Goal: Task Accomplishment & Management: Manage account settings

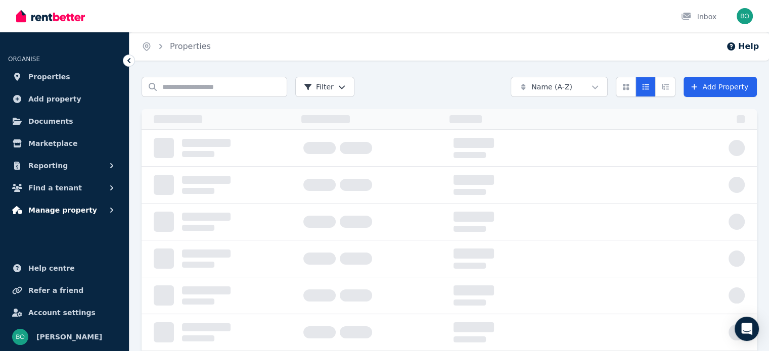
click at [60, 208] on span "Manage property" at bounding box center [62, 210] width 69 height 12
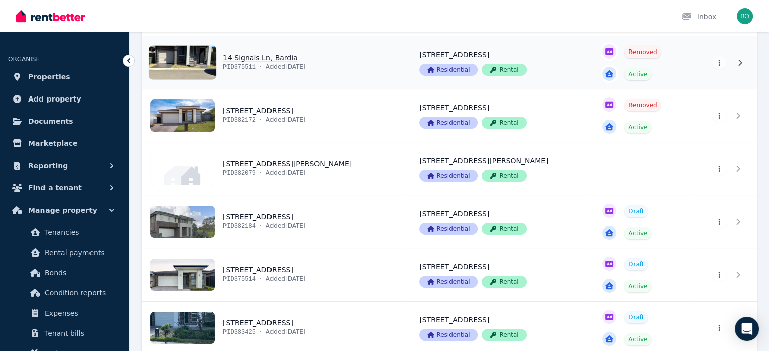
scroll to position [303, 0]
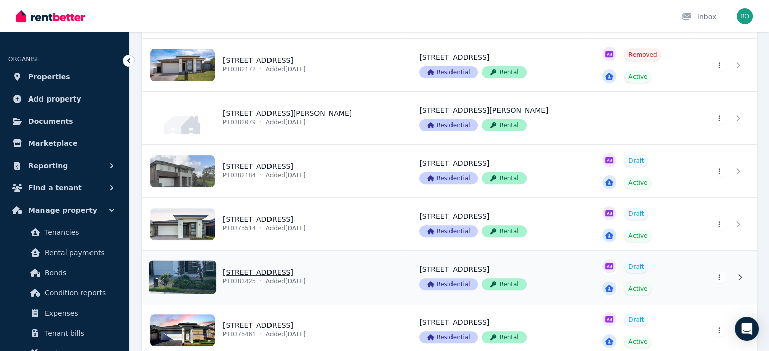
click at [206, 270] on link "View property details" at bounding box center [274, 277] width 265 height 53
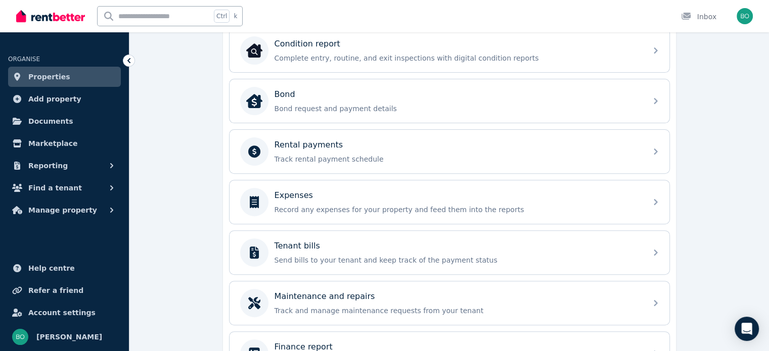
scroll to position [404, 0]
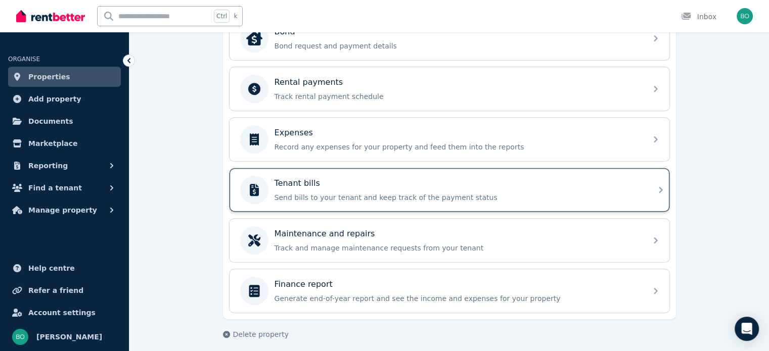
click at [317, 185] on div "Tenant bills" at bounding box center [457, 183] width 366 height 12
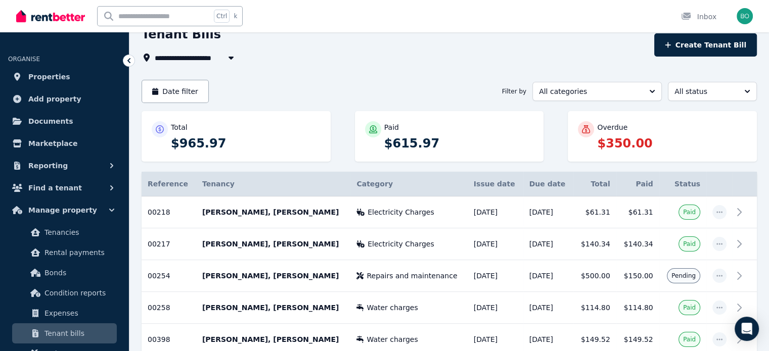
scroll to position [101, 0]
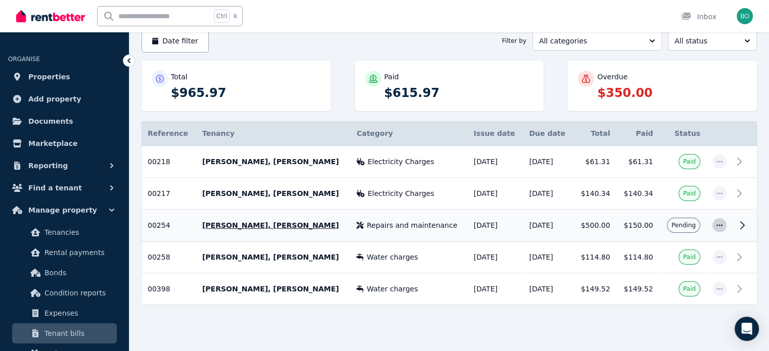
click at [716, 226] on icon "button" at bounding box center [719, 225] width 8 height 7
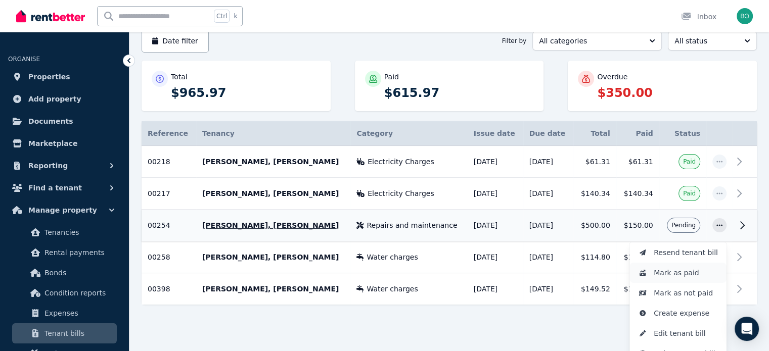
click at [690, 271] on span "Mark as paid" at bounding box center [685, 273] width 65 height 12
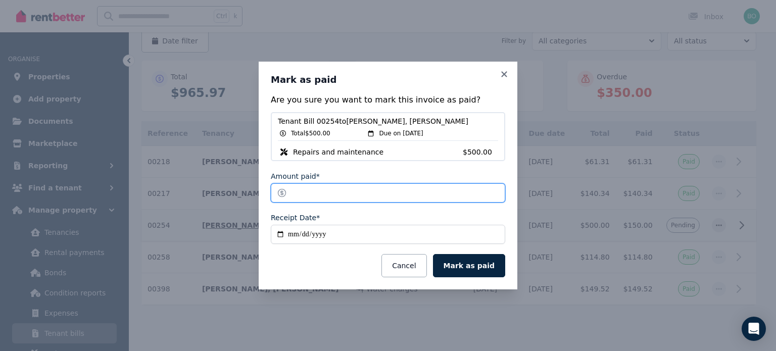
drag, startPoint x: 295, startPoint y: 193, endPoint x: 285, endPoint y: 193, distance: 10.1
click at [285, 193] on input "******" at bounding box center [388, 192] width 235 height 19
type input "*****"
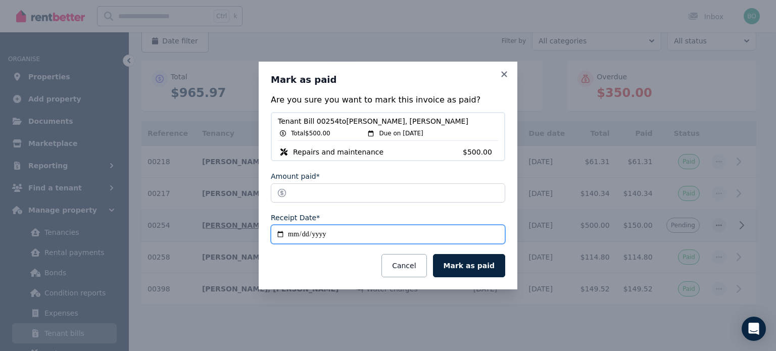
click at [281, 234] on input "**********" at bounding box center [388, 234] width 235 height 19
type input "**********"
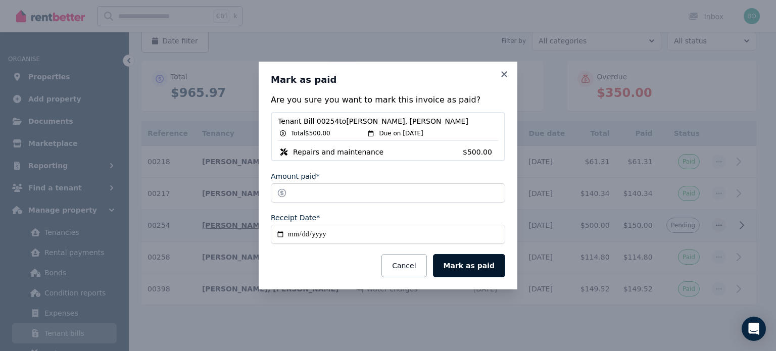
click at [472, 263] on button "Mark as paid" at bounding box center [469, 265] width 72 height 23
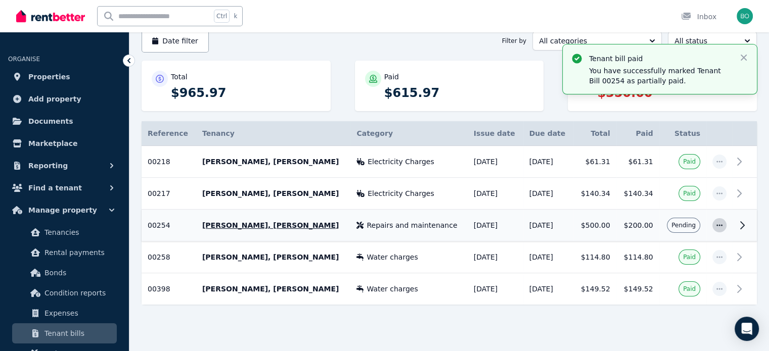
click at [719, 226] on icon "button" at bounding box center [719, 225] width 8 height 7
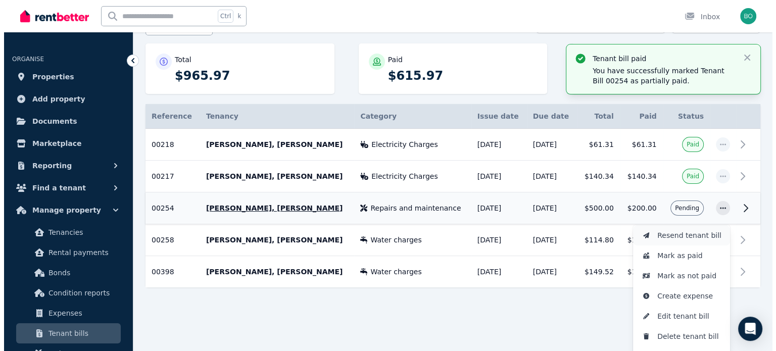
scroll to position [133, 0]
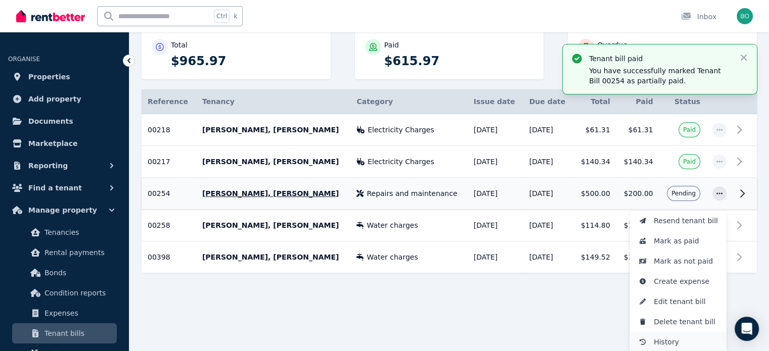
click at [672, 342] on span "History" at bounding box center [685, 342] width 65 height 12
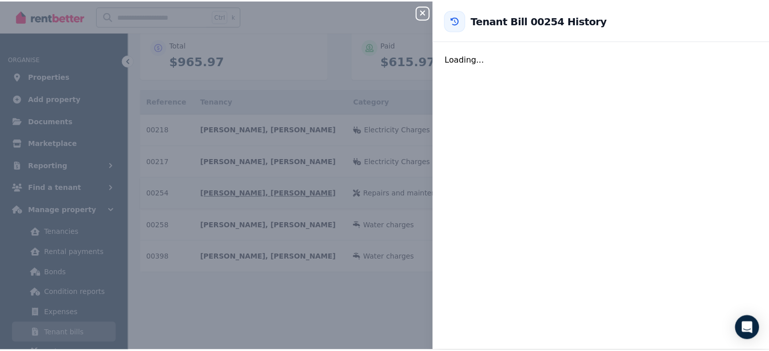
scroll to position [107, 0]
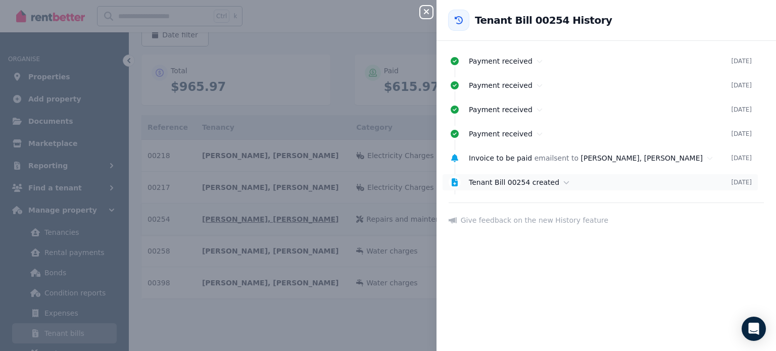
click at [455, 185] on icon at bounding box center [455, 182] width 10 height 8
click at [454, 62] on icon at bounding box center [455, 61] width 8 height 8
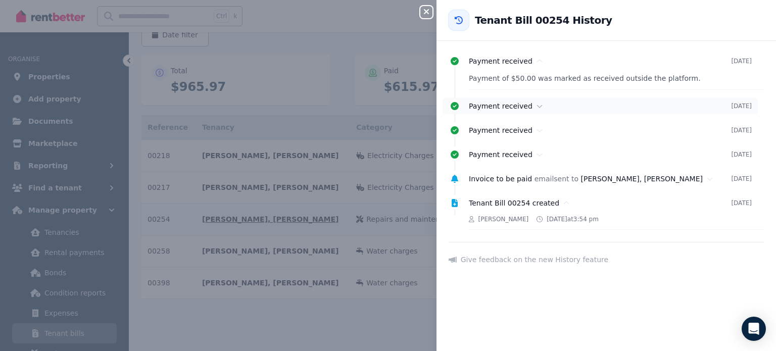
click at [458, 108] on icon at bounding box center [455, 106] width 10 height 8
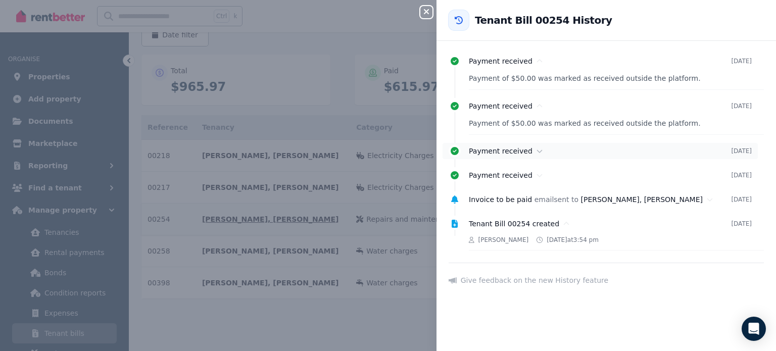
click at [460, 155] on div "Payment received [DATE]" at bounding box center [600, 151] width 315 height 16
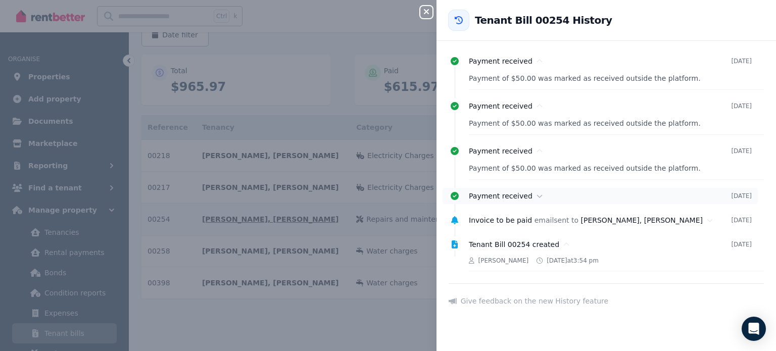
click at [457, 199] on icon at bounding box center [455, 196] width 10 height 8
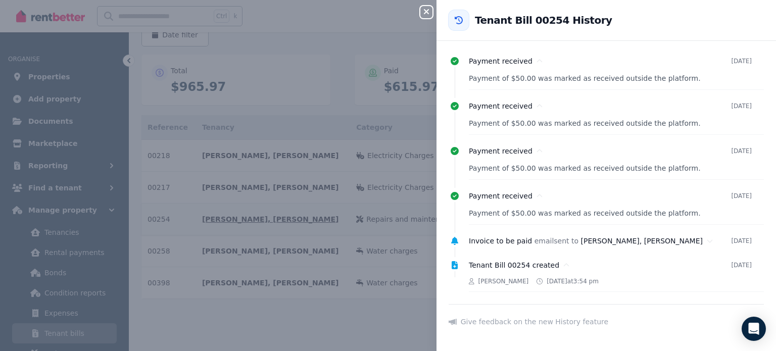
click at [431, 14] on icon "button" at bounding box center [426, 12] width 12 height 8
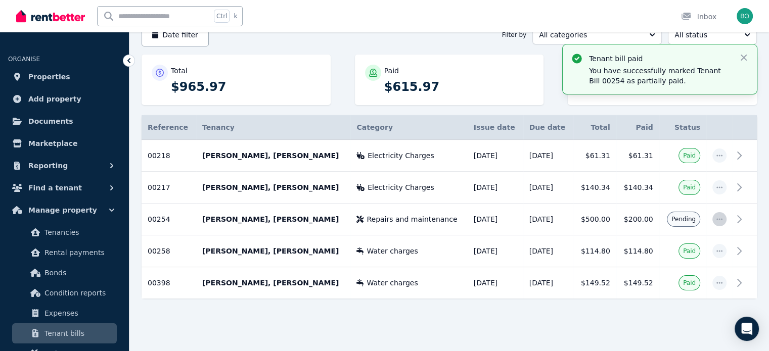
click at [720, 222] on span "button" at bounding box center [719, 219] width 14 height 14
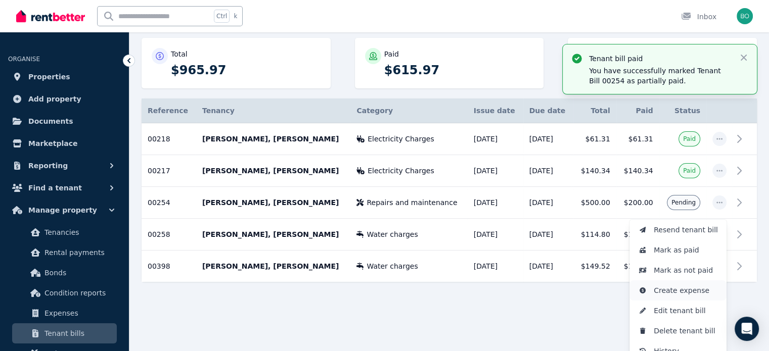
scroll to position [133, 0]
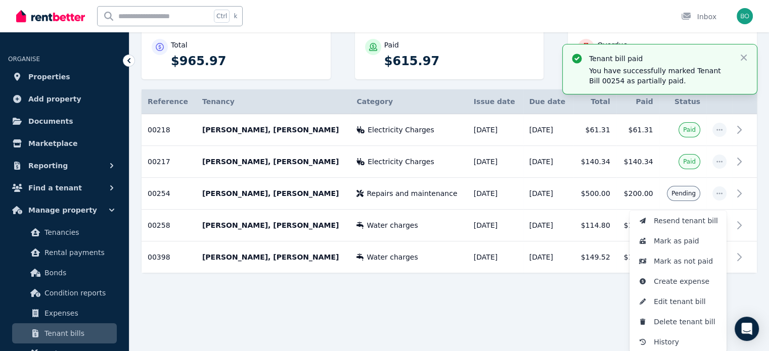
click at [372, 218] on html "**********" at bounding box center [384, 42] width 769 height 351
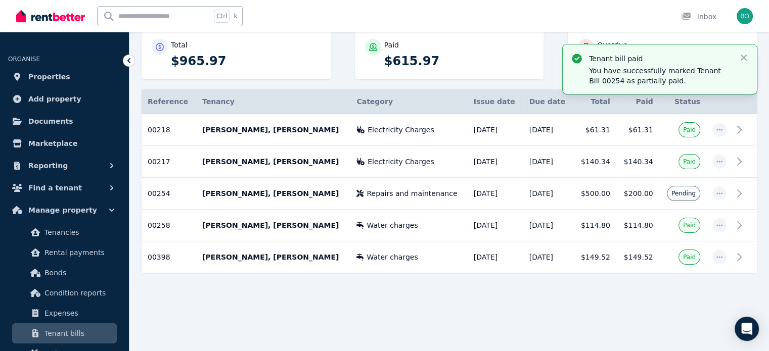
scroll to position [107, 0]
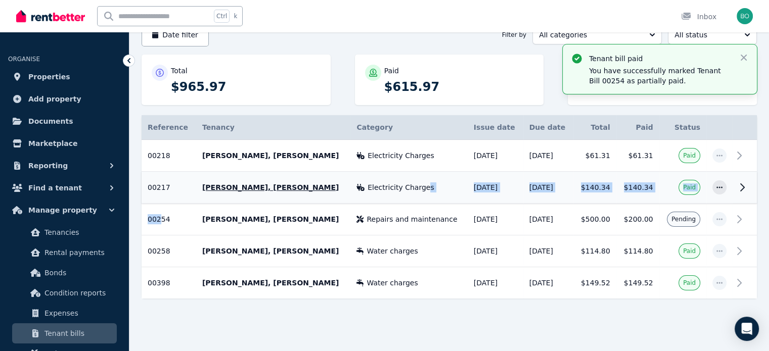
drag, startPoint x: 159, startPoint y: 203, endPoint x: 397, endPoint y: 197, distance: 238.1
click at [397, 197] on tbody "00218 Ref no: 00218 Tenants: [PERSON_NAME], [PERSON_NAME] Issue date: [DATE] Du…" at bounding box center [449, 219] width 615 height 159
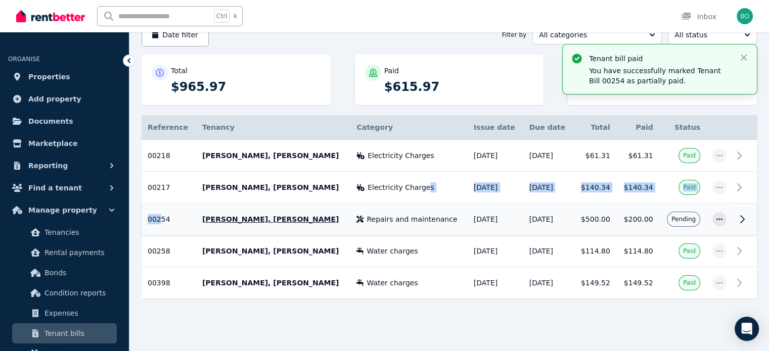
click at [159, 215] on span "00254" at bounding box center [159, 219] width 23 height 8
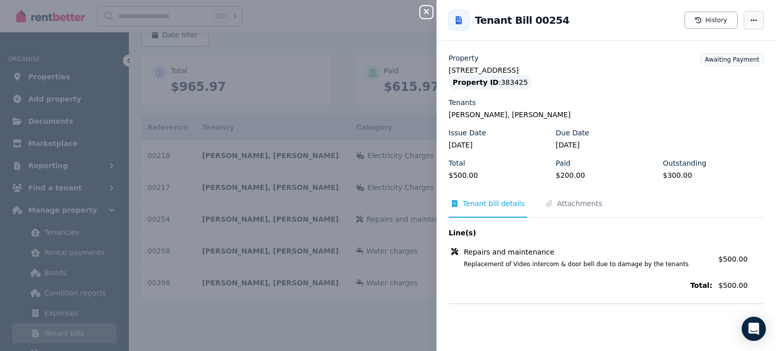
click at [752, 22] on span "button" at bounding box center [754, 20] width 20 height 18
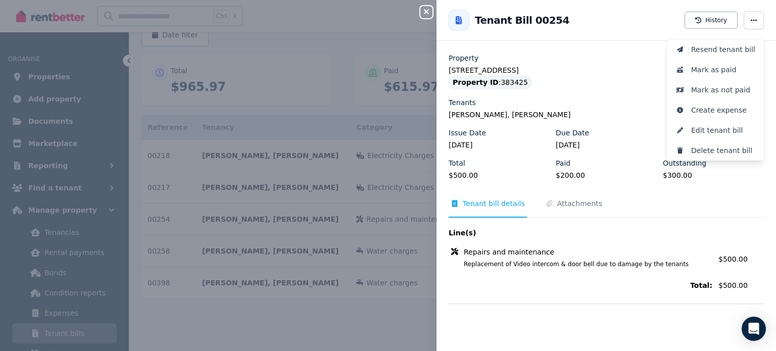
click at [630, 321] on div "Property [STREET_ADDRESS] Property ID : 383425 Tenants [PERSON_NAME], Analosa R…" at bounding box center [607, 202] width 340 height 298
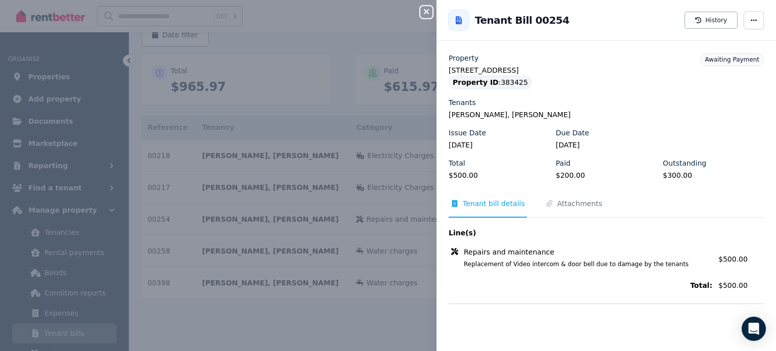
click at [431, 13] on icon "button" at bounding box center [426, 12] width 12 height 8
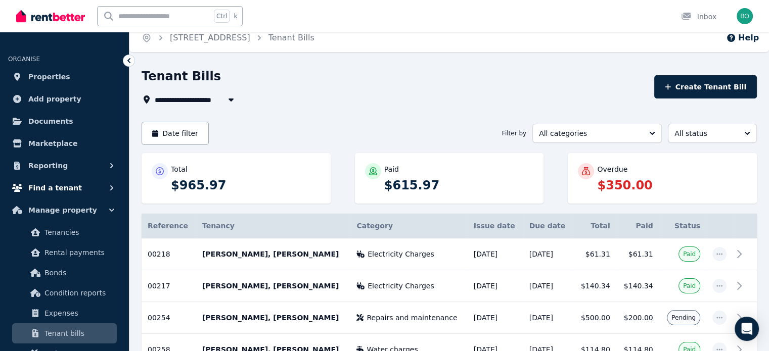
scroll to position [6, 0]
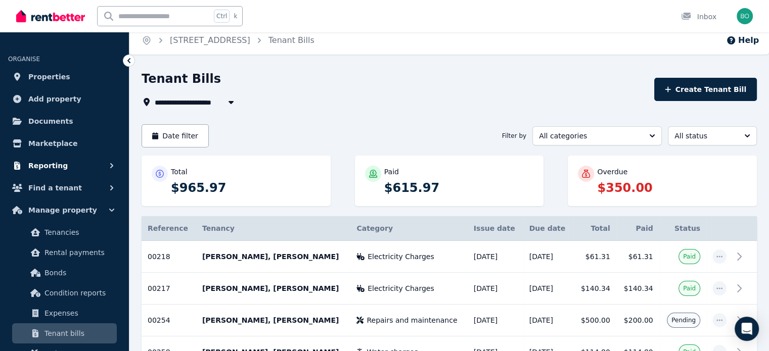
click at [69, 162] on button "Reporting" at bounding box center [64, 166] width 113 height 20
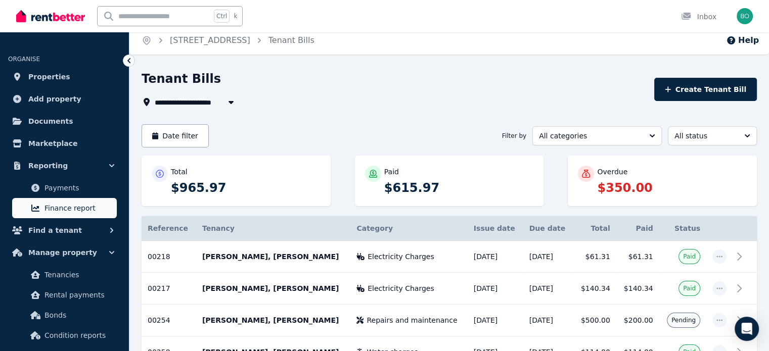
click at [61, 205] on span "Finance report" at bounding box center [78, 208] width 68 height 12
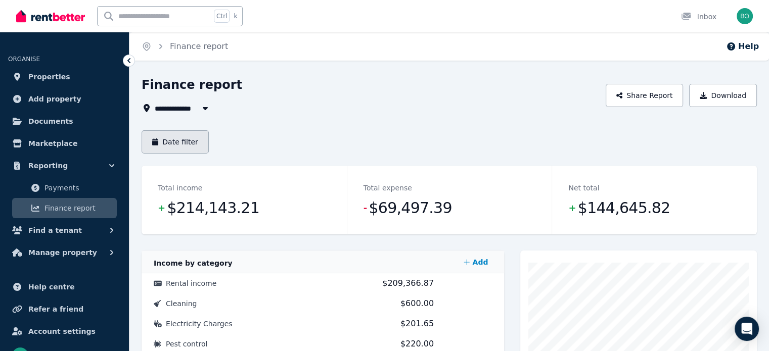
click at [193, 144] on button "Date filter" at bounding box center [175, 141] width 67 height 23
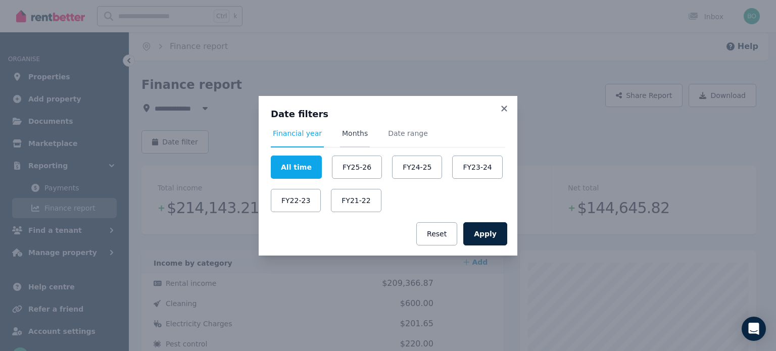
click at [359, 133] on span "Months" at bounding box center [355, 133] width 26 height 10
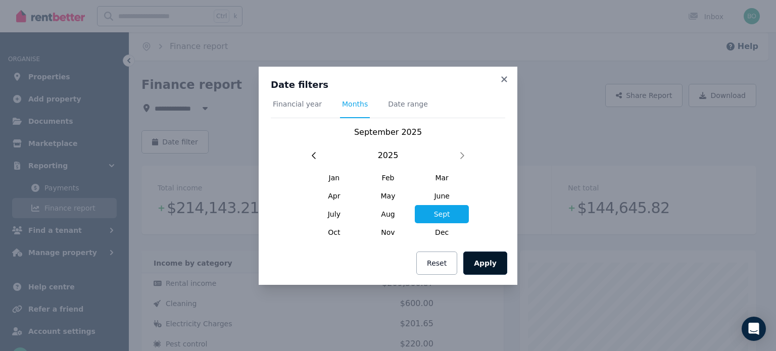
click at [488, 264] on button "Apply" at bounding box center [485, 263] width 44 height 23
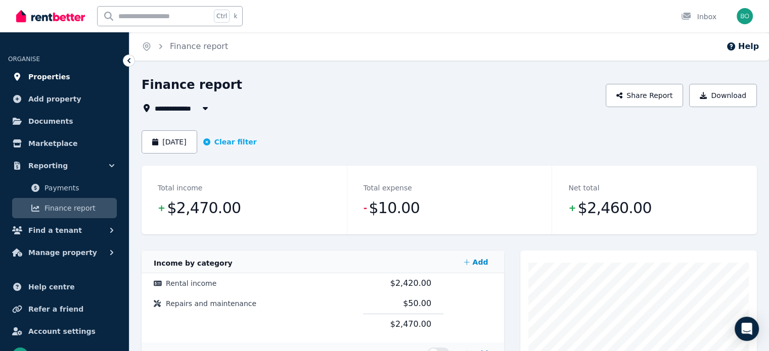
click at [49, 76] on span "Properties" at bounding box center [49, 77] width 42 height 12
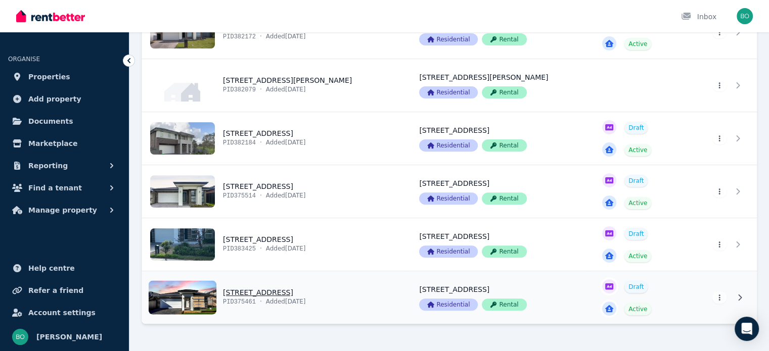
scroll to position [354, 0]
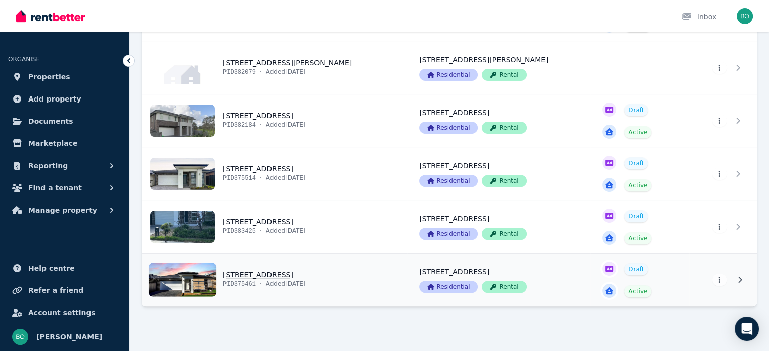
click at [183, 276] on link "View property details" at bounding box center [274, 280] width 265 height 53
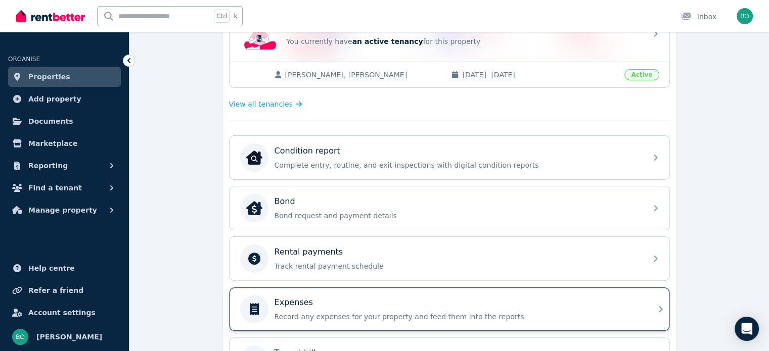
scroll to position [253, 0]
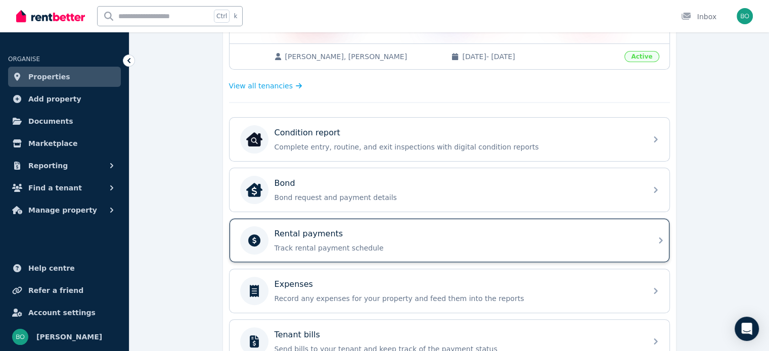
click at [325, 240] on div "Rental payments Track rental payment schedule" at bounding box center [457, 240] width 366 height 25
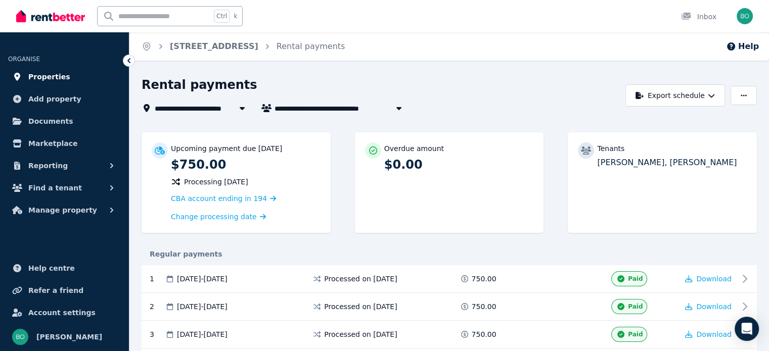
click at [57, 80] on span "Properties" at bounding box center [49, 77] width 42 height 12
